Goal: Information Seeking & Learning: Learn about a topic

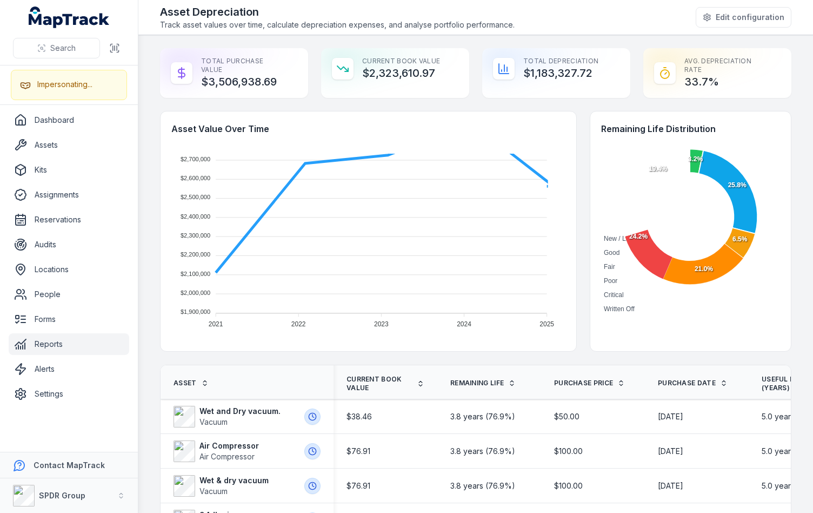
click at [469, 69] on div "Total Purchase Value $3,506,938.69 Current Book Value $2,323,610.97 Total Depre…" at bounding box center [475, 73] width 631 height 50
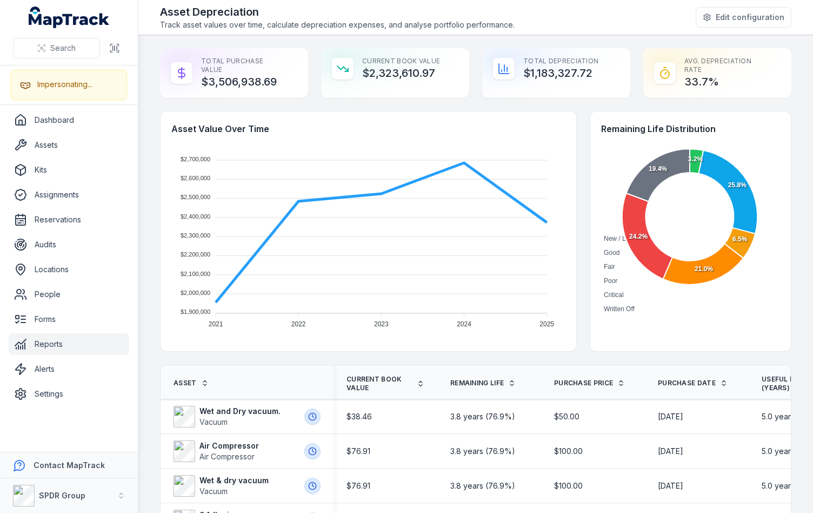
click at [576, 139] on div "Asset Value Over Time $2,700,000 $2,700,000 $2,600,000 $2,600,000 $2,500,000 $2…" at bounding box center [475, 231] width 631 height 241
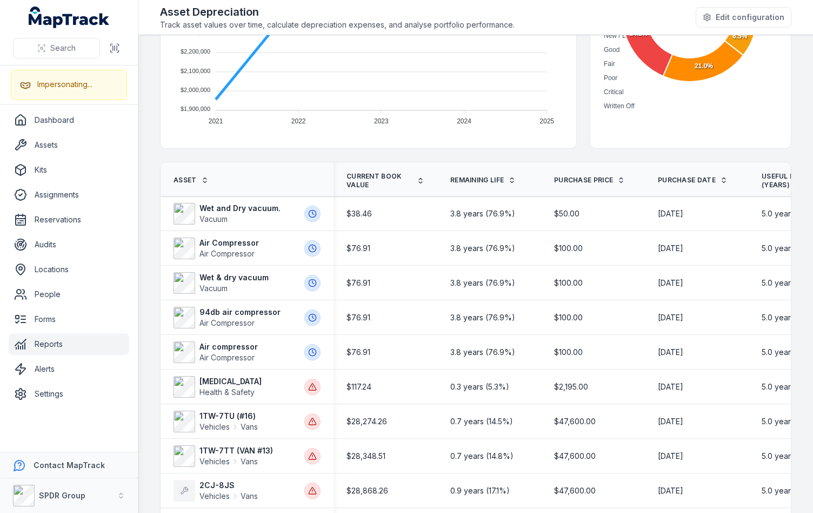
scroll to position [35, 0]
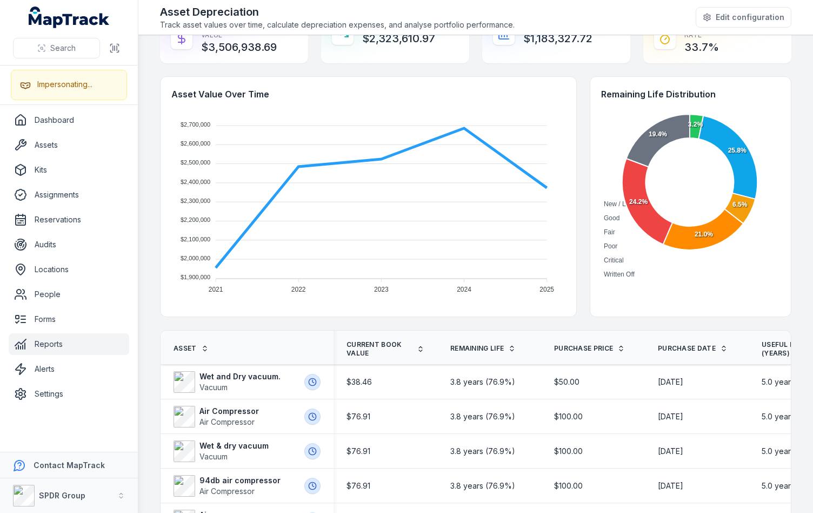
click at [576, 258] on div "Asset Value Over Time $2,700,000 $2,700,000 $2,600,000 $2,600,000 $2,500,000 $2…" at bounding box center [475, 196] width 631 height 241
click at [575, 194] on div "Asset Value Over Time $2,700,000 $2,700,000 $2,600,000 $2,600,000 $2,500,000 $2…" at bounding box center [475, 196] width 631 height 241
click at [577, 192] on div "Asset Value Over Time $2,700,000 $2,700,000 $2,600,000 $2,600,000 $2,500,000 $2…" at bounding box center [475, 196] width 631 height 241
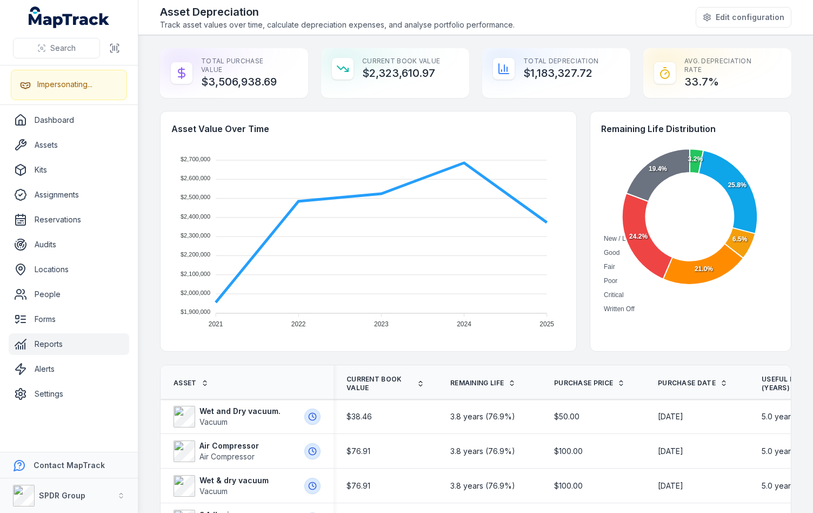
click at [576, 124] on div "Asset Value Over Time $2,700,000 $2,700,000 $2,600,000 $2,600,000 $2,500,000 $2…" at bounding box center [475, 231] width 631 height 241
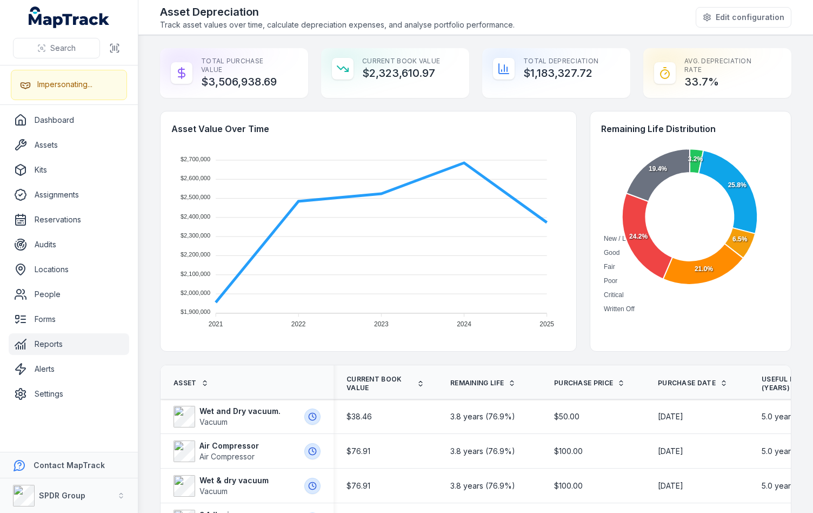
click at [576, 148] on div "Asset Value Over Time $2,700,000 $2,700,000 $2,600,000 $2,600,000 $2,500,000 $2…" at bounding box center [475, 231] width 631 height 241
click at [473, 72] on div "Total Purchase Value $3,506,938.69 Current Book Value $2,323,610.97 Total Depre…" at bounding box center [475, 73] width 631 height 50
click at [471, 69] on div "Total Purchase Value $3,506,938.69 Current Book Value $2,323,610.97 Total Depre…" at bounding box center [475, 73] width 631 height 50
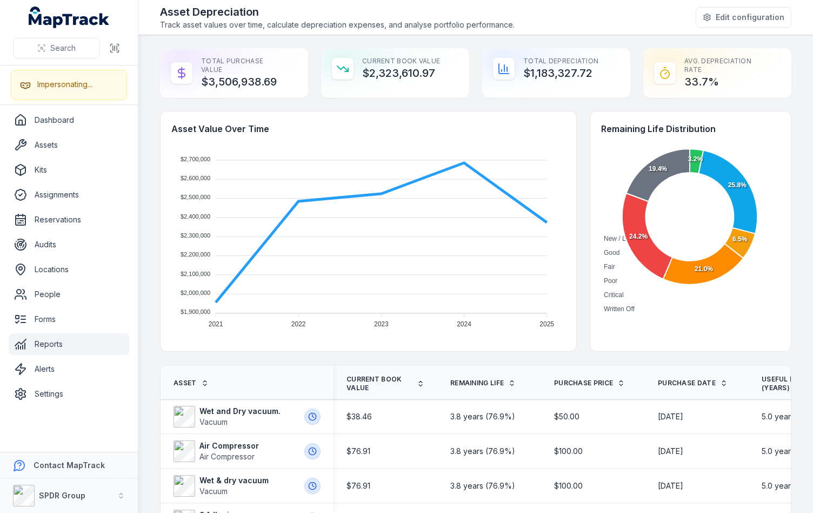
click at [468, 68] on div "Total Purchase Value $3,506,938.69 Current Book Value $2,323,610.97 Total Depre…" at bounding box center [475, 73] width 631 height 50
click at [545, 83] on div "Total Depreciation $1,183,327.72" at bounding box center [556, 68] width 148 height 41
click at [543, 15] on div "Asset Depreciation Track asset values over time, calculate depreciation expense…" at bounding box center [475, 17] width 631 height 26
click at [89, 500] on button "SPDR Group" at bounding box center [69, 495] width 138 height 35
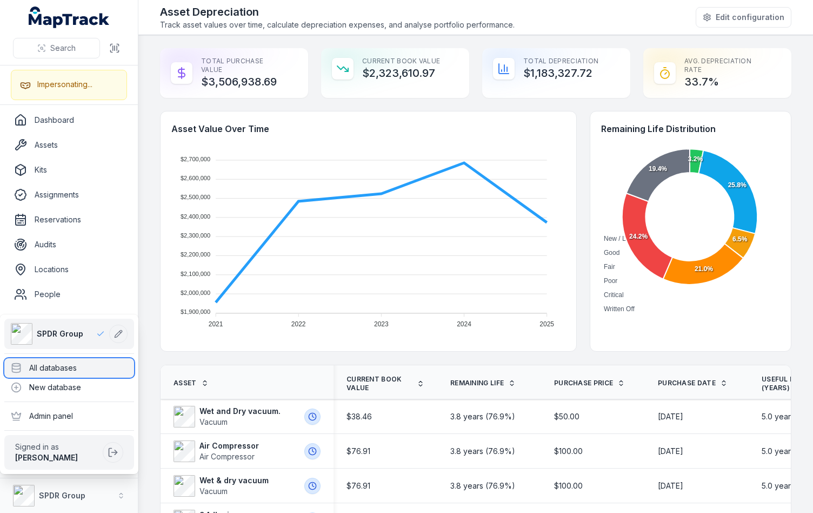
click at [83, 364] on div "All databases" at bounding box center [69, 367] width 130 height 19
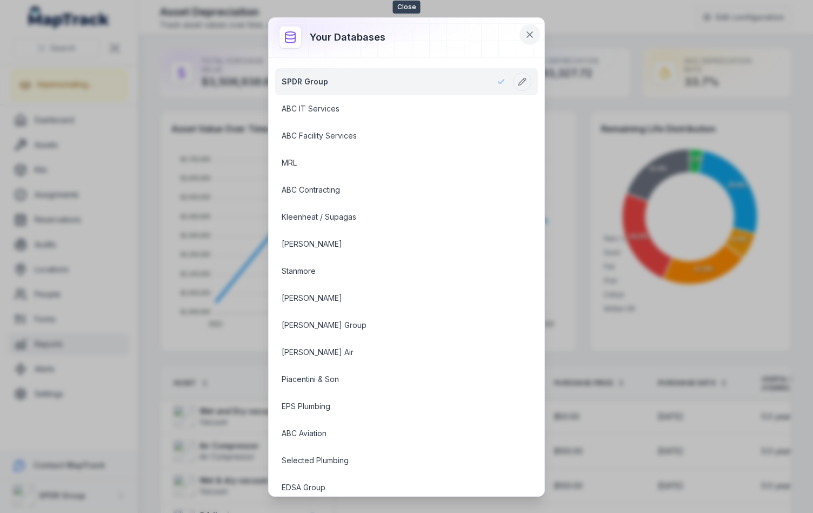
click at [529, 34] on icon at bounding box center [529, 34] width 5 height 5
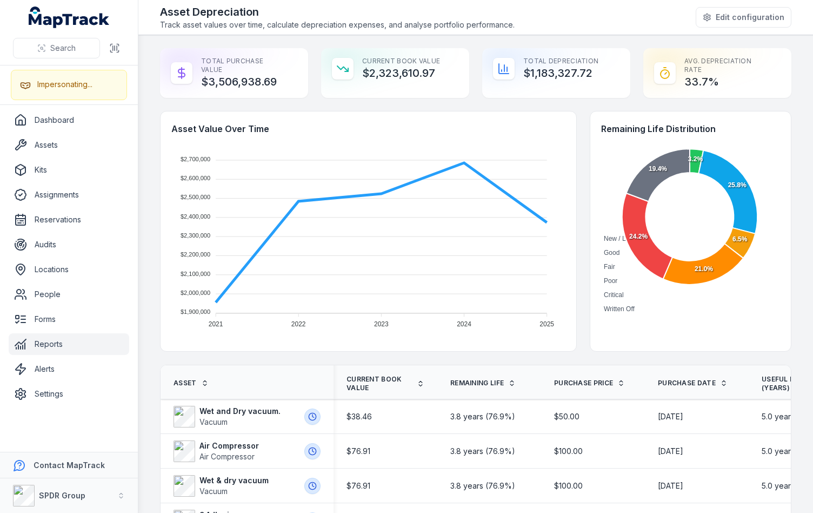
click at [466, 63] on div "Total Purchase Value $3,506,938.69 Current Book Value $2,323,610.97 Total Depre…" at bounding box center [475, 73] width 631 height 50
click at [61, 492] on strong "SPDR Group" at bounding box center [62, 494] width 46 height 9
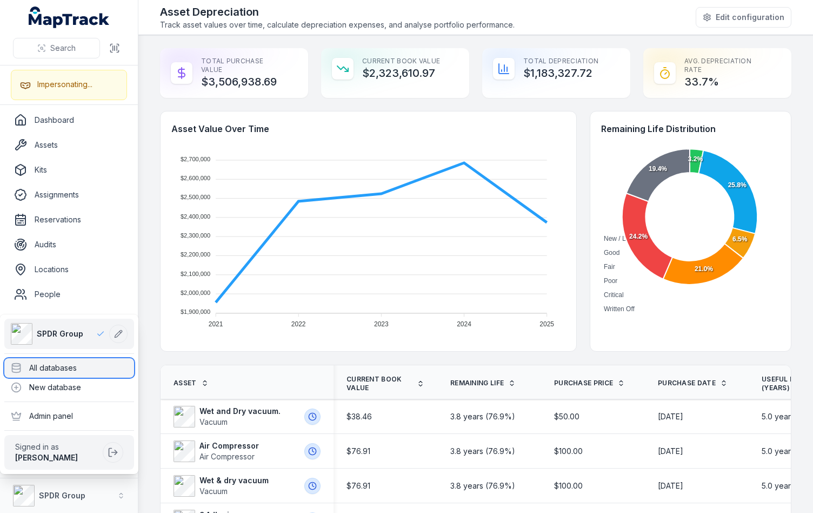
click at [44, 373] on div "All databases" at bounding box center [69, 367] width 130 height 19
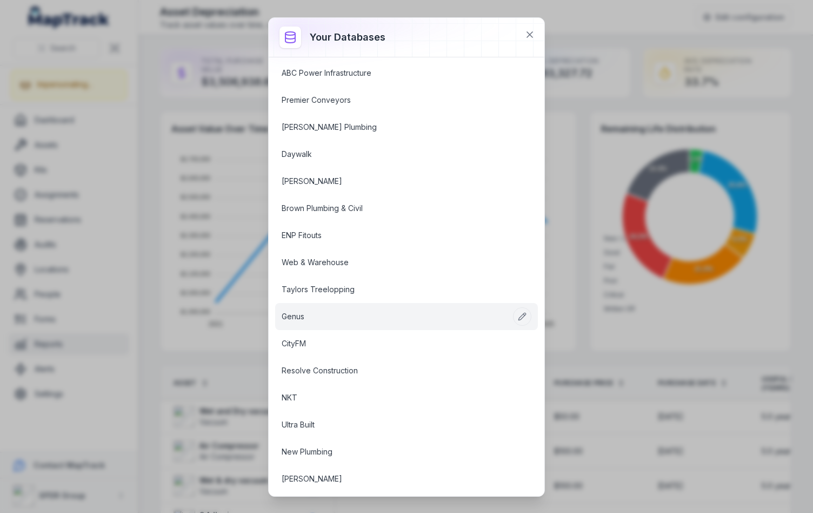
scroll to position [800, 0]
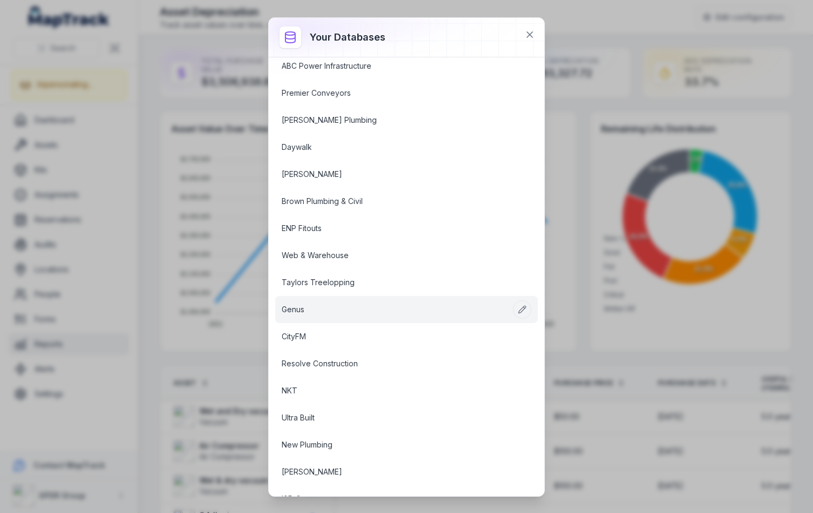
click at [373, 313] on link "Genus" at bounding box center [394, 309] width 224 height 11
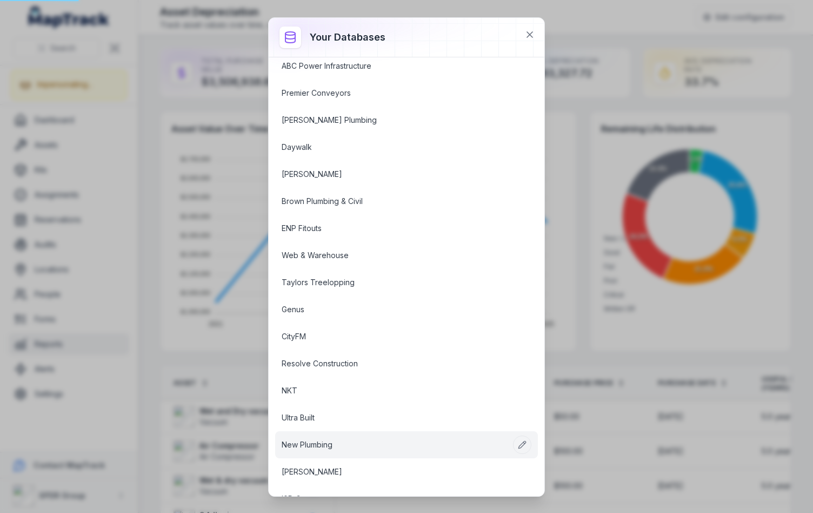
scroll to position [967, 0]
